Goal: Task Accomplishment & Management: Use online tool/utility

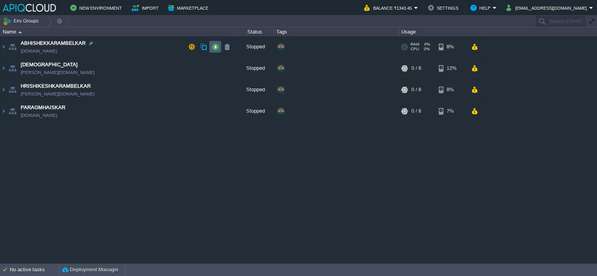
click at [216, 47] on button "button" at bounding box center [215, 46] width 7 height 7
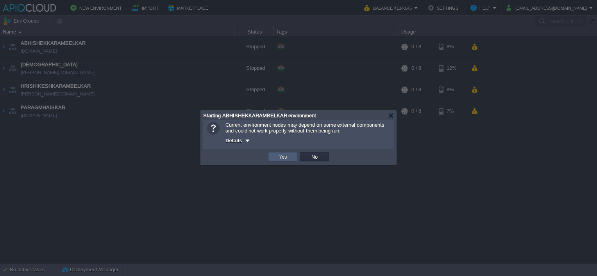
drag, startPoint x: 286, startPoint y: 155, endPoint x: 273, endPoint y: 142, distance: 18.0
click at [286, 155] on button "Yes" at bounding box center [282, 156] width 13 height 7
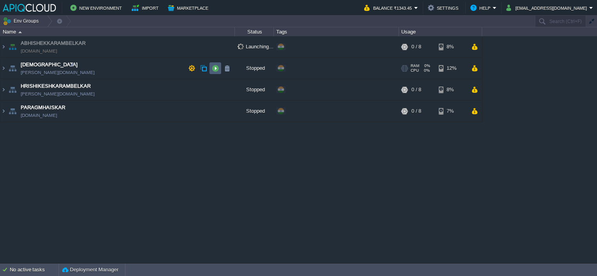
click at [216, 67] on button "button" at bounding box center [215, 68] width 7 height 7
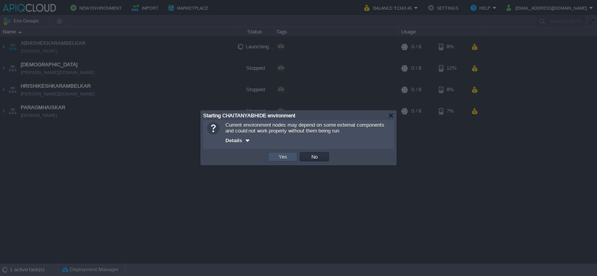
drag, startPoint x: 276, startPoint y: 156, endPoint x: 248, endPoint y: 126, distance: 41.7
click at [276, 156] on button "Yes" at bounding box center [282, 156] width 13 height 7
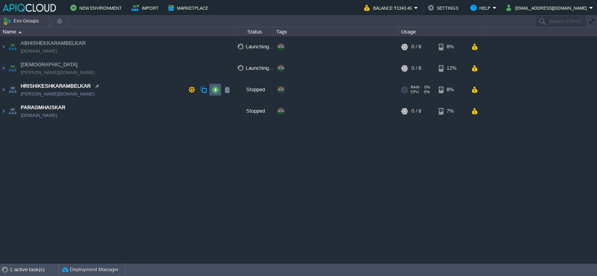
click at [216, 88] on button "button" at bounding box center [215, 89] width 7 height 7
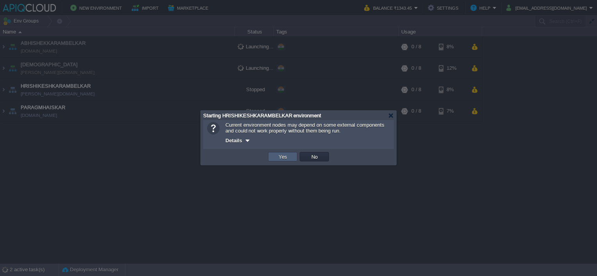
click at [279, 155] on button "Yes" at bounding box center [282, 156] width 13 height 7
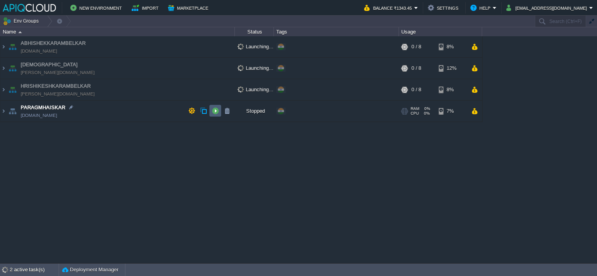
click at [214, 111] on button "button" at bounding box center [215, 110] width 7 height 7
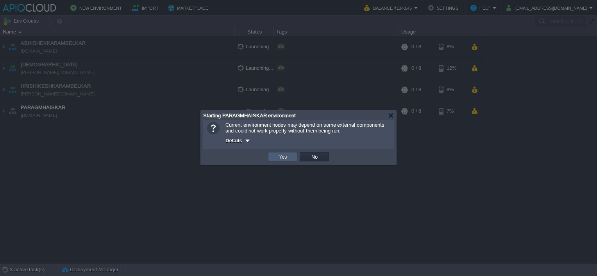
click at [284, 157] on button "Yes" at bounding box center [282, 156] width 13 height 7
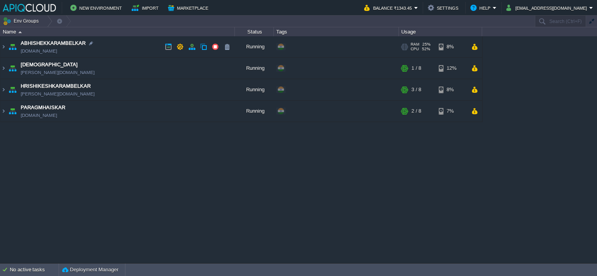
click at [137, 43] on td "ABHISHEKKARAMBELKAR [DOMAIN_NAME]" at bounding box center [117, 46] width 234 height 21
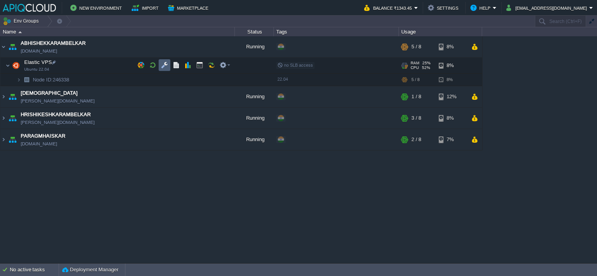
click at [163, 66] on button "button" at bounding box center [164, 65] width 7 height 7
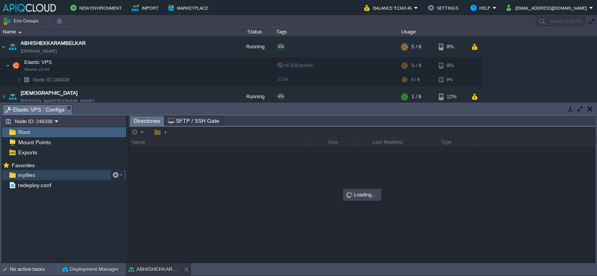
click at [22, 172] on span "myfiles" at bounding box center [26, 175] width 20 height 7
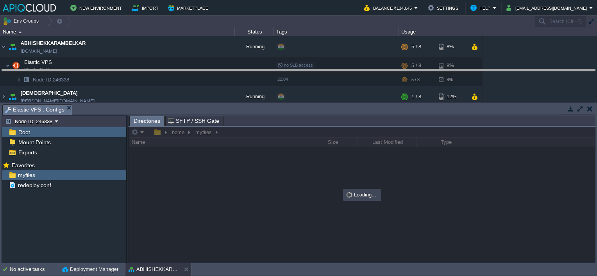
drag, startPoint x: 128, startPoint y: 111, endPoint x: 130, endPoint y: 65, distance: 45.7
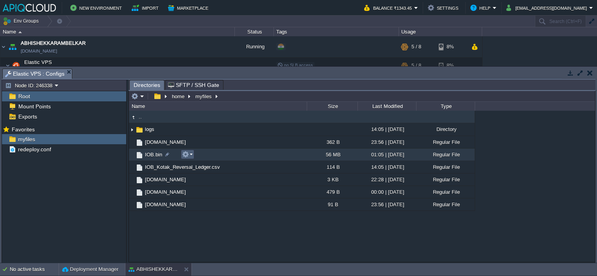
click at [187, 158] on button "button" at bounding box center [185, 154] width 7 height 7
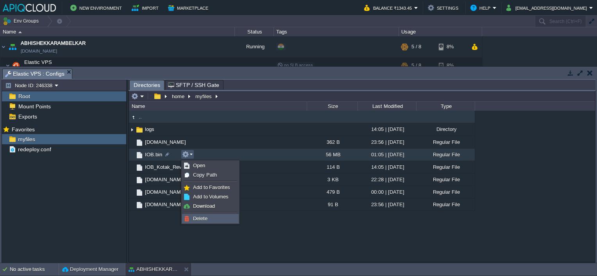
click at [202, 218] on span "Delete" at bounding box center [200, 219] width 14 height 6
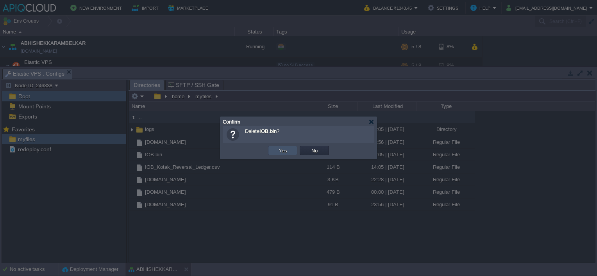
click at [277, 149] on button "Yes" at bounding box center [282, 150] width 13 height 7
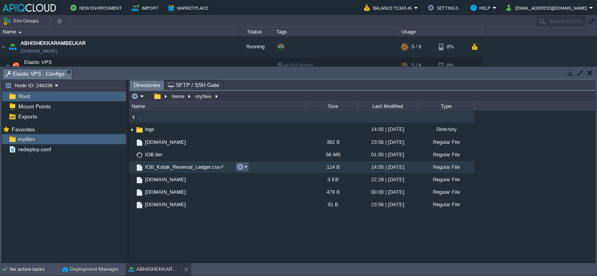
click at [241, 168] on button "button" at bounding box center [240, 167] width 7 height 7
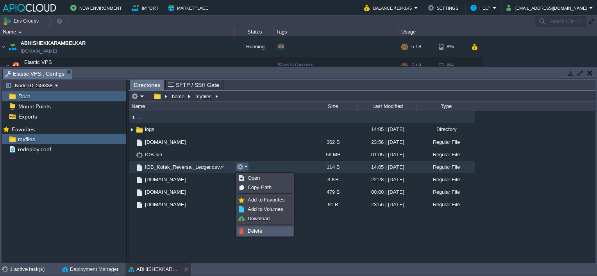
click at [252, 228] on span "Delete" at bounding box center [255, 231] width 14 height 6
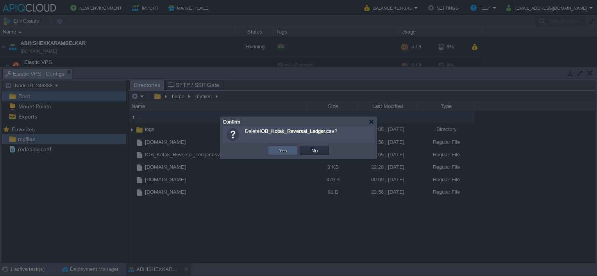
click at [283, 150] on button "Yes" at bounding box center [282, 150] width 13 height 7
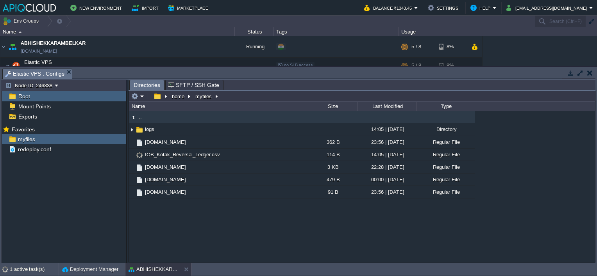
click at [589, 73] on button "button" at bounding box center [589, 73] width 5 height 7
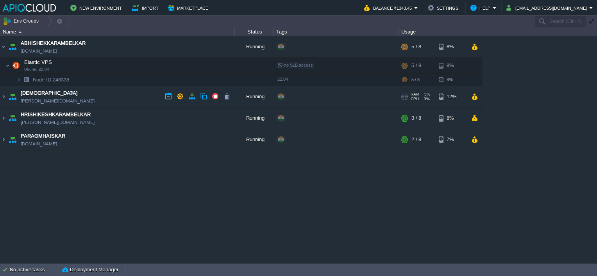
click at [117, 90] on td "[DEMOGRAPHIC_DATA] [PERSON_NAME][DOMAIN_NAME]" at bounding box center [117, 96] width 234 height 21
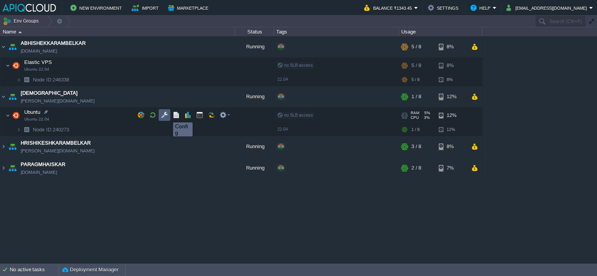
click at [161, 116] on button "button" at bounding box center [164, 115] width 7 height 7
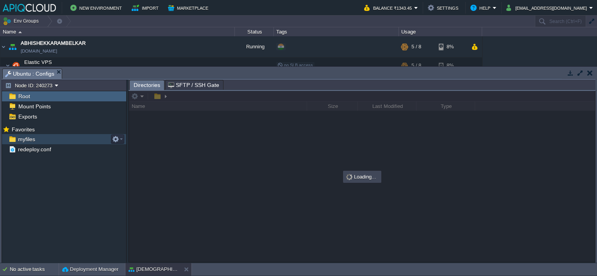
click at [27, 137] on span "myfiles" at bounding box center [26, 139] width 20 height 7
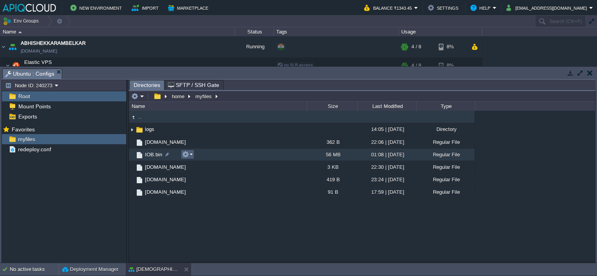
click at [192, 151] on td at bounding box center [187, 154] width 13 height 9
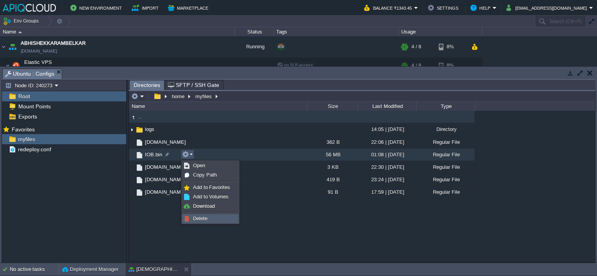
click at [209, 222] on link "Delete" at bounding box center [210, 219] width 56 height 9
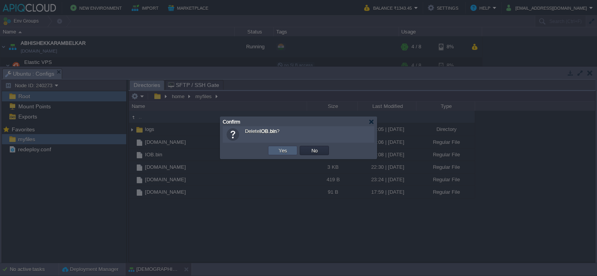
click at [278, 150] on button "Yes" at bounding box center [282, 150] width 13 height 7
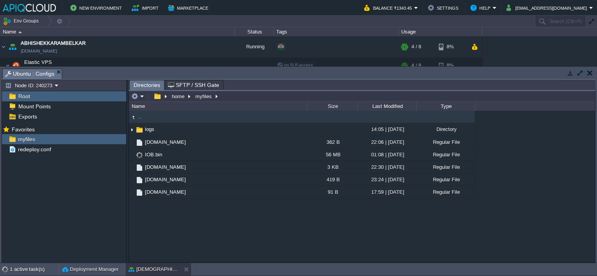
click at [589, 73] on button "button" at bounding box center [589, 73] width 5 height 7
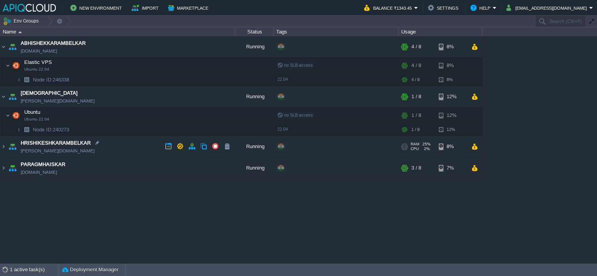
click at [134, 146] on td "HRISHIKESHKARAMBELKAR [PERSON_NAME][DOMAIN_NAME]" at bounding box center [117, 146] width 234 height 21
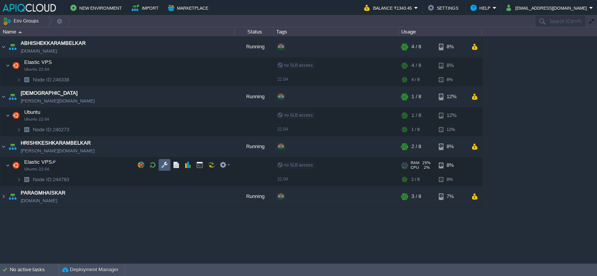
click at [164, 164] on button "button" at bounding box center [164, 165] width 7 height 7
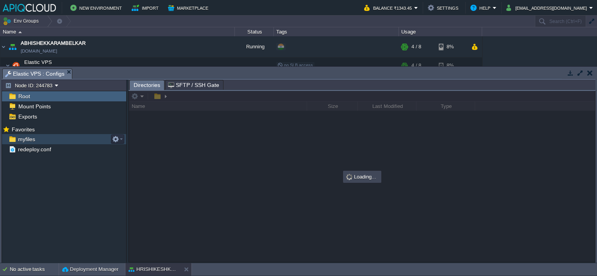
click at [25, 136] on span "myfiles" at bounding box center [26, 139] width 20 height 7
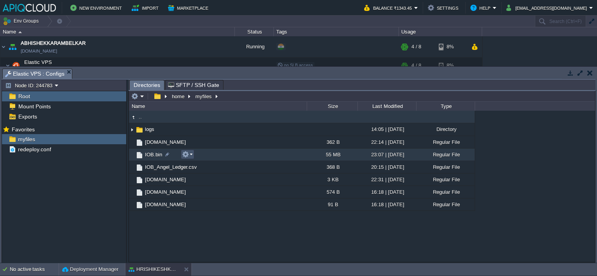
click at [188, 152] on button "button" at bounding box center [185, 154] width 7 height 7
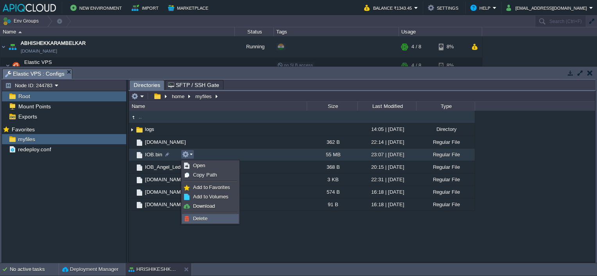
click at [202, 219] on span "Delete" at bounding box center [200, 219] width 14 height 6
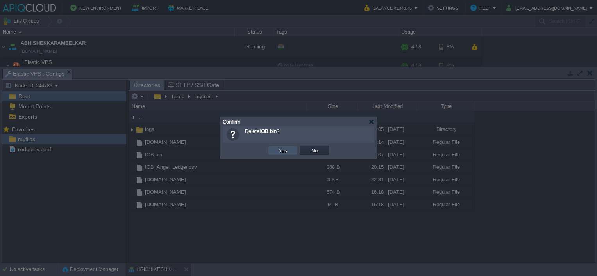
click at [280, 151] on button "Yes" at bounding box center [282, 150] width 13 height 7
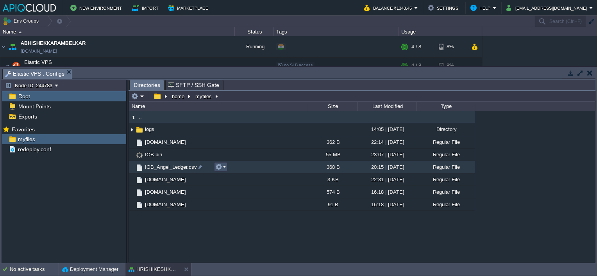
click at [221, 168] on button "button" at bounding box center [218, 167] width 7 height 7
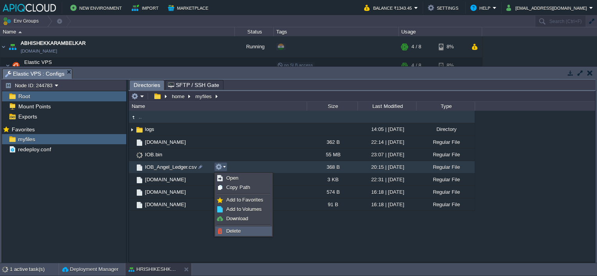
click at [230, 230] on span "Delete" at bounding box center [233, 231] width 14 height 6
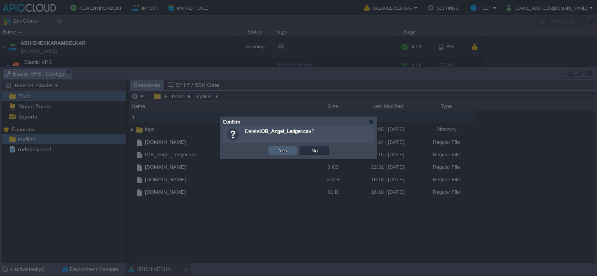
click at [276, 150] on td "Yes" at bounding box center [282, 150] width 29 height 9
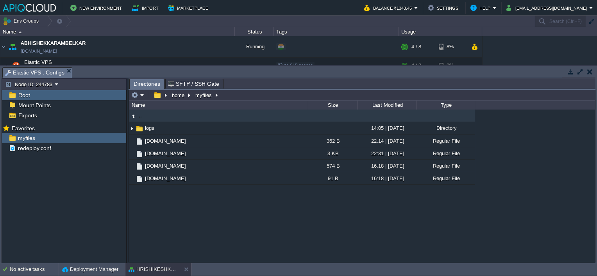
click at [589, 70] on button "button" at bounding box center [589, 71] width 5 height 7
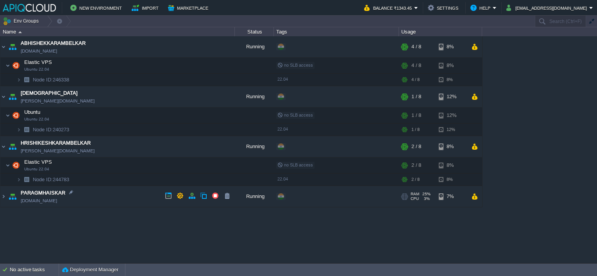
click at [127, 194] on td "PARAGMHAISKAR [DOMAIN_NAME]" at bounding box center [117, 196] width 234 height 21
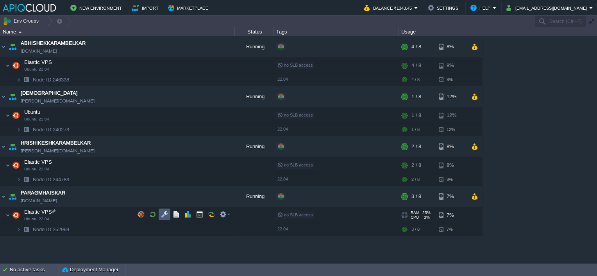
click at [160, 214] on td at bounding box center [165, 215] width 12 height 12
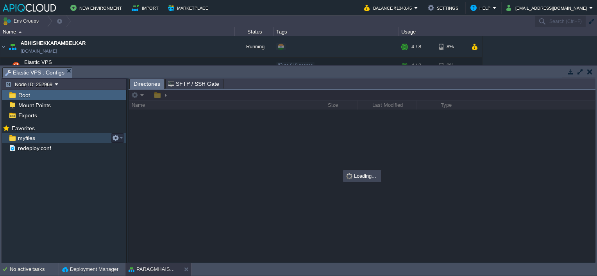
click at [32, 138] on span "myfiles" at bounding box center [26, 138] width 20 height 7
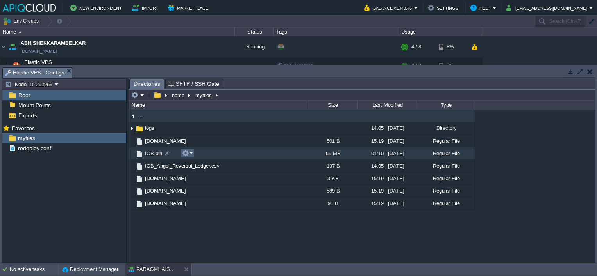
click at [190, 154] on em at bounding box center [187, 153] width 11 height 7
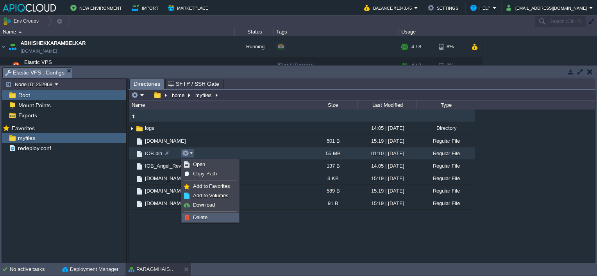
click at [200, 215] on span "Delete" at bounding box center [200, 218] width 14 height 6
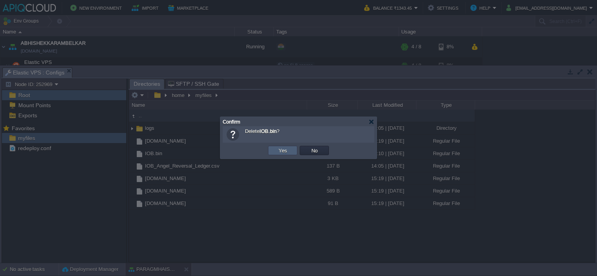
click at [287, 148] on button "Yes" at bounding box center [282, 150] width 13 height 7
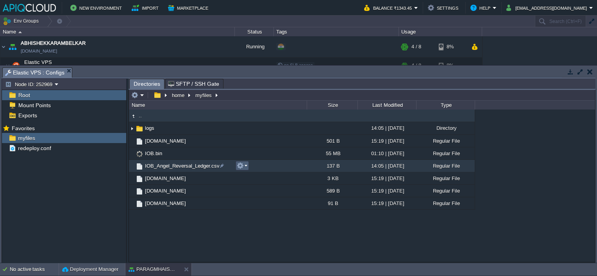
click at [244, 167] on em at bounding box center [242, 165] width 11 height 7
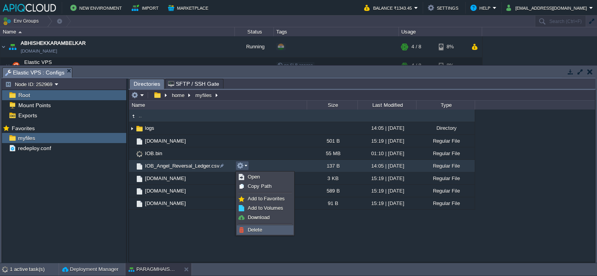
click at [250, 227] on span "Delete" at bounding box center [255, 230] width 14 height 6
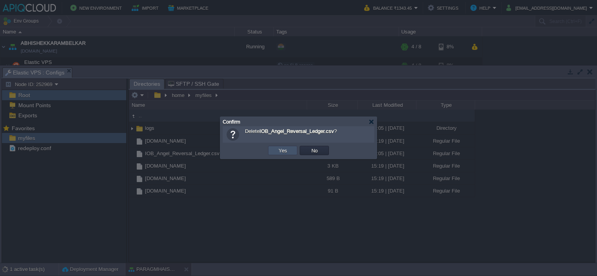
click at [288, 148] on button "Yes" at bounding box center [282, 150] width 13 height 7
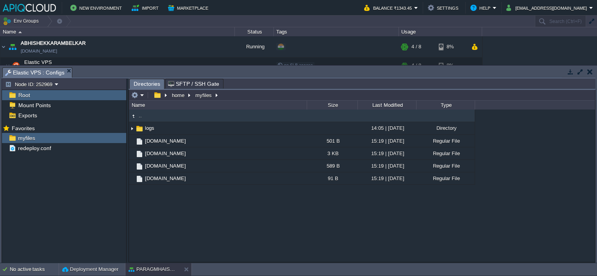
click at [591, 71] on button "button" at bounding box center [589, 71] width 5 height 7
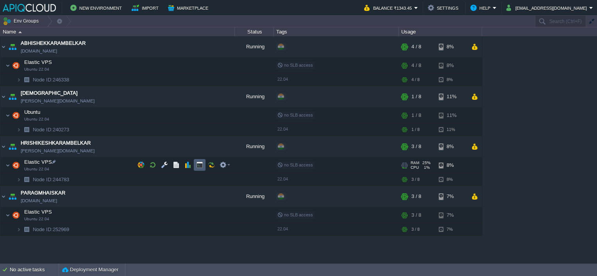
click at [200, 166] on button "button" at bounding box center [199, 165] width 7 height 7
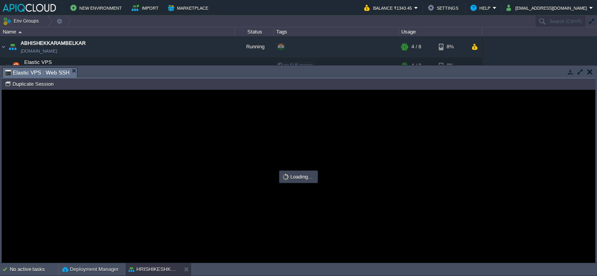
type input "#000000"
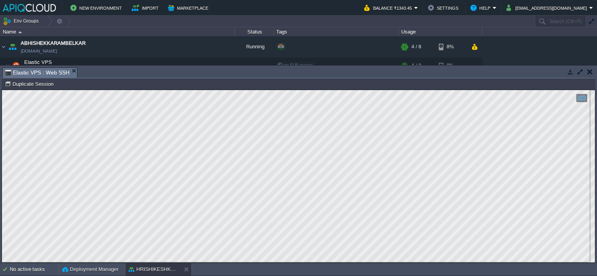
click at [590, 71] on button "button" at bounding box center [589, 71] width 5 height 7
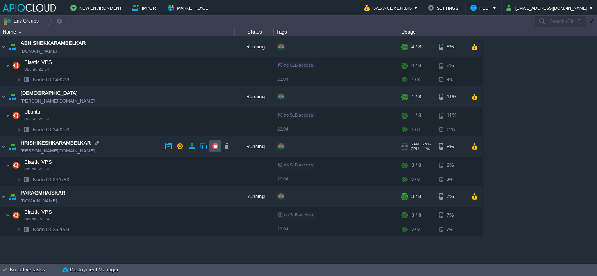
click at [212, 146] on button "button" at bounding box center [215, 146] width 7 height 7
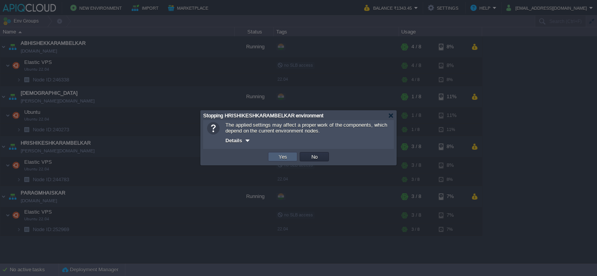
click at [279, 154] on button "Yes" at bounding box center [282, 156] width 13 height 7
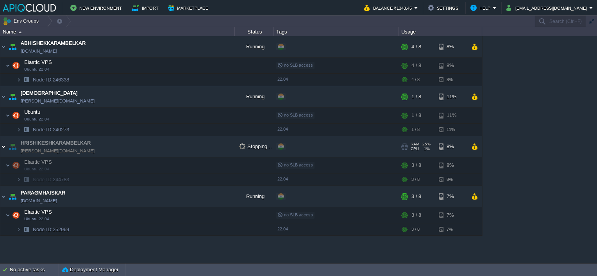
click at [3, 145] on img at bounding box center [3, 146] width 6 height 21
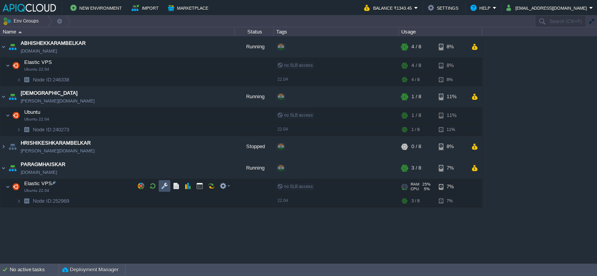
click at [167, 184] on button "button" at bounding box center [164, 186] width 7 height 7
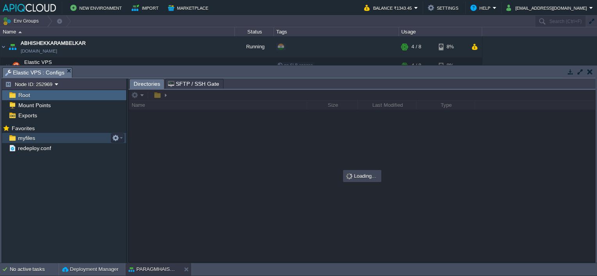
click at [23, 139] on span "myfiles" at bounding box center [26, 138] width 20 height 7
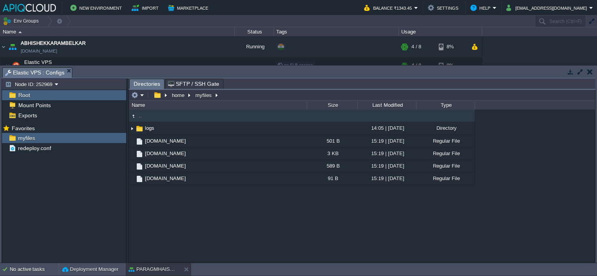
click at [592, 70] on button "button" at bounding box center [589, 71] width 5 height 7
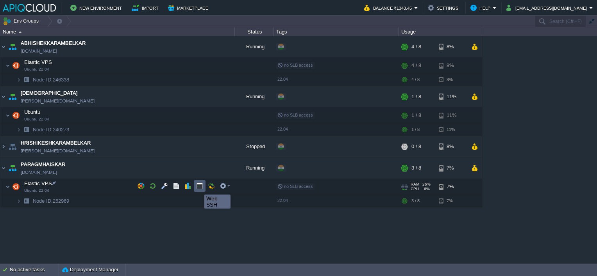
click at [198, 188] on button "button" at bounding box center [199, 186] width 7 height 7
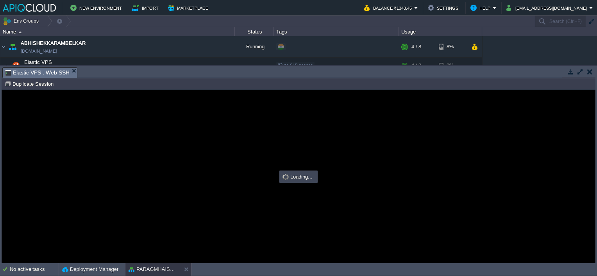
type input "#000000"
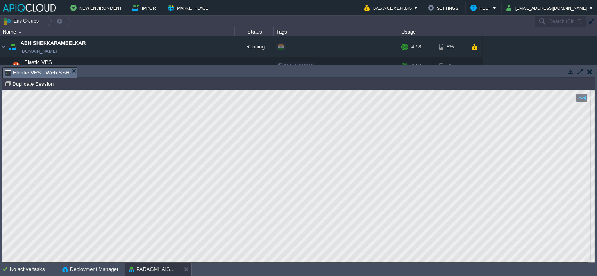
click at [589, 73] on button "button" at bounding box center [589, 71] width 5 height 7
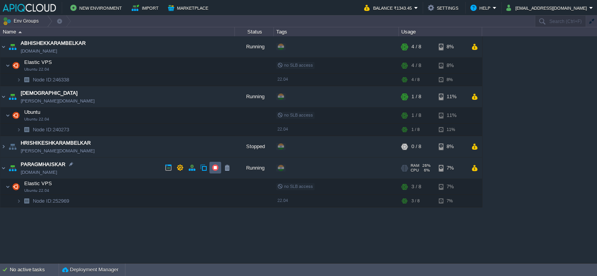
click at [214, 170] on button "button" at bounding box center [215, 167] width 7 height 7
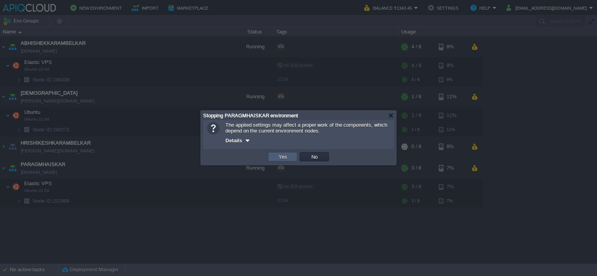
click at [284, 159] on button "Yes" at bounding box center [282, 156] width 13 height 7
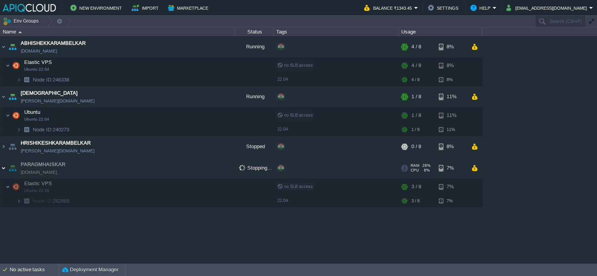
click at [2, 166] on img at bounding box center [3, 168] width 6 height 21
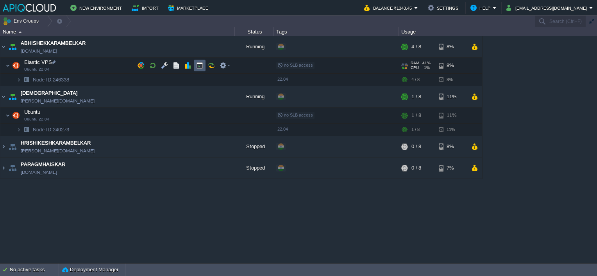
click at [200, 65] on button "button" at bounding box center [199, 65] width 7 height 7
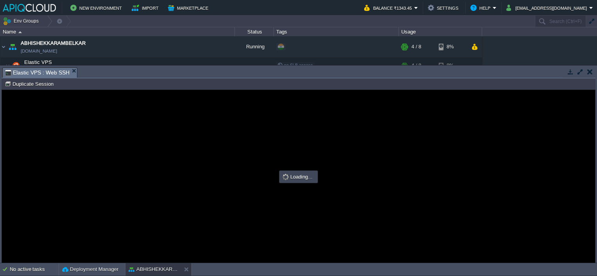
type input "#000000"
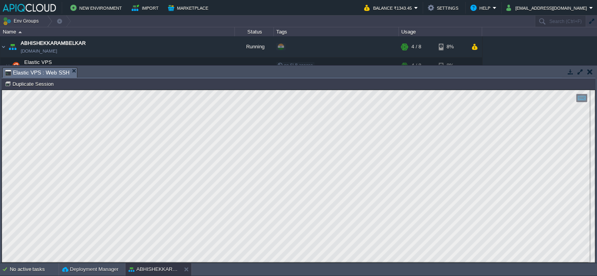
click at [590, 74] on button "button" at bounding box center [589, 71] width 5 height 7
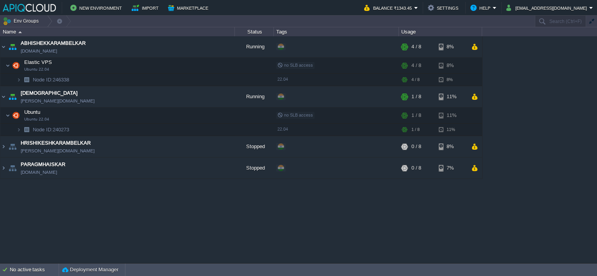
click at [212, 202] on div "ABHISHEKKARAMBELKAR [DOMAIN_NAME] Running + Add to Env Group RAM 41% CPU 1% 4 /…" at bounding box center [298, 149] width 597 height 227
click at [214, 48] on button "button" at bounding box center [215, 46] width 7 height 7
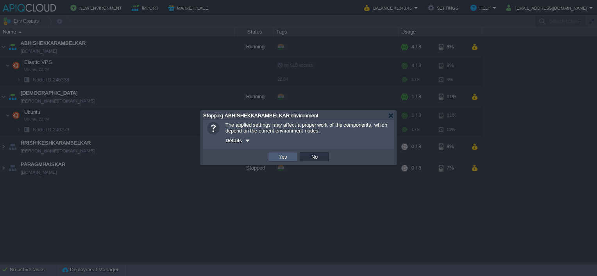
click at [288, 157] on button "Yes" at bounding box center [282, 156] width 13 height 7
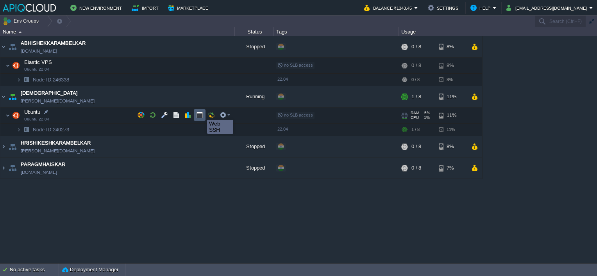
click at [201, 113] on button "button" at bounding box center [199, 115] width 7 height 7
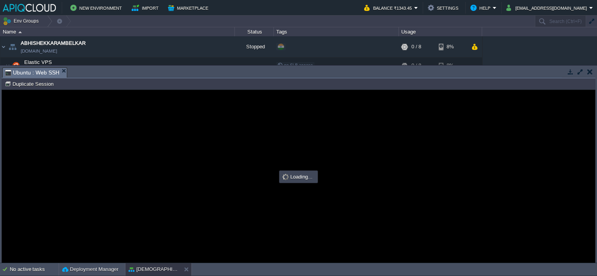
type input "#000000"
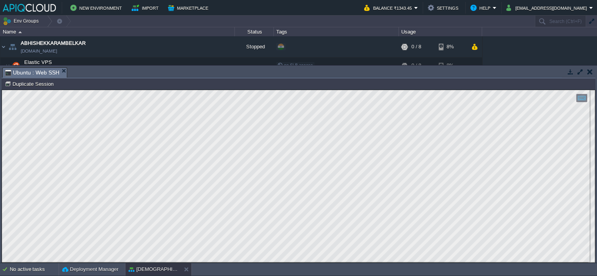
click at [588, 70] on button "button" at bounding box center [589, 71] width 5 height 7
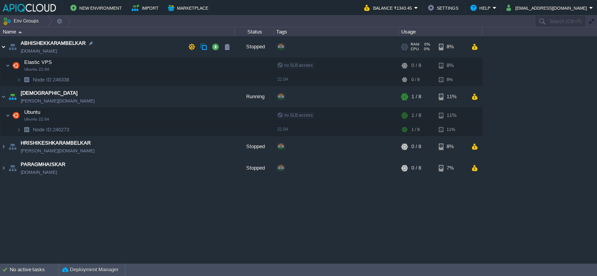
click at [4, 46] on img at bounding box center [3, 46] width 6 height 21
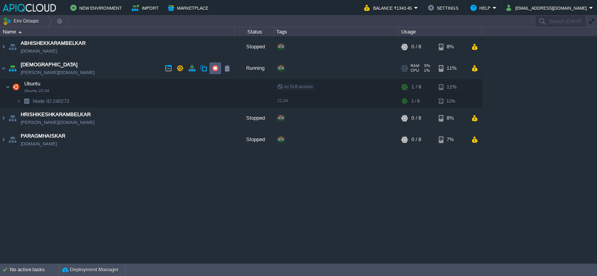
click at [214, 68] on button "button" at bounding box center [215, 68] width 7 height 7
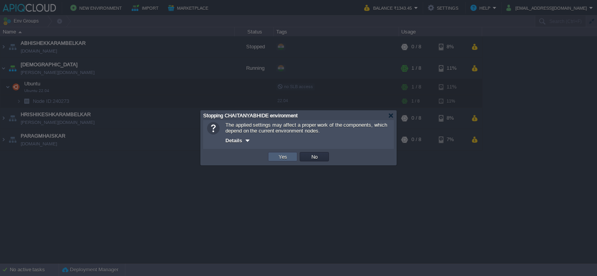
click at [287, 156] on button "Yes" at bounding box center [282, 156] width 13 height 7
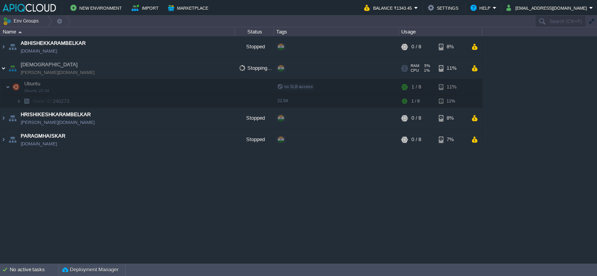
click at [4, 68] on img at bounding box center [3, 68] width 6 height 21
